Goal: Task Accomplishment & Management: Complete application form

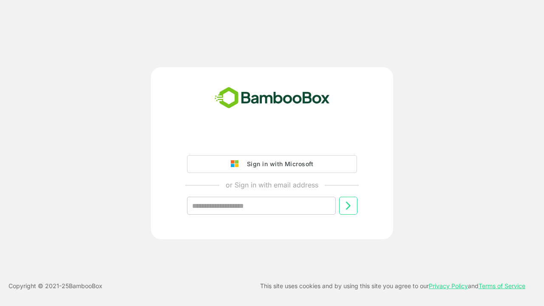
type input "**********"
click at [348, 206] on icon at bounding box center [348, 206] width 10 height 10
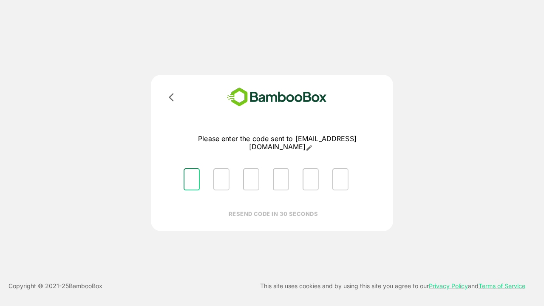
type input "*"
